Goal: Find specific page/section: Find specific page/section

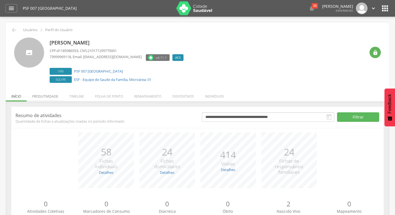
click at [50, 97] on li "Produtividade" at bounding box center [45, 94] width 37 height 13
click at [52, 95] on li "Produtividade" at bounding box center [45, 94] width 37 height 13
click at [46, 94] on li "Produtividade" at bounding box center [45, 94] width 37 height 13
click at [50, 96] on li "Produtividade" at bounding box center [45, 94] width 37 height 13
